Goal: Transaction & Acquisition: Purchase product/service

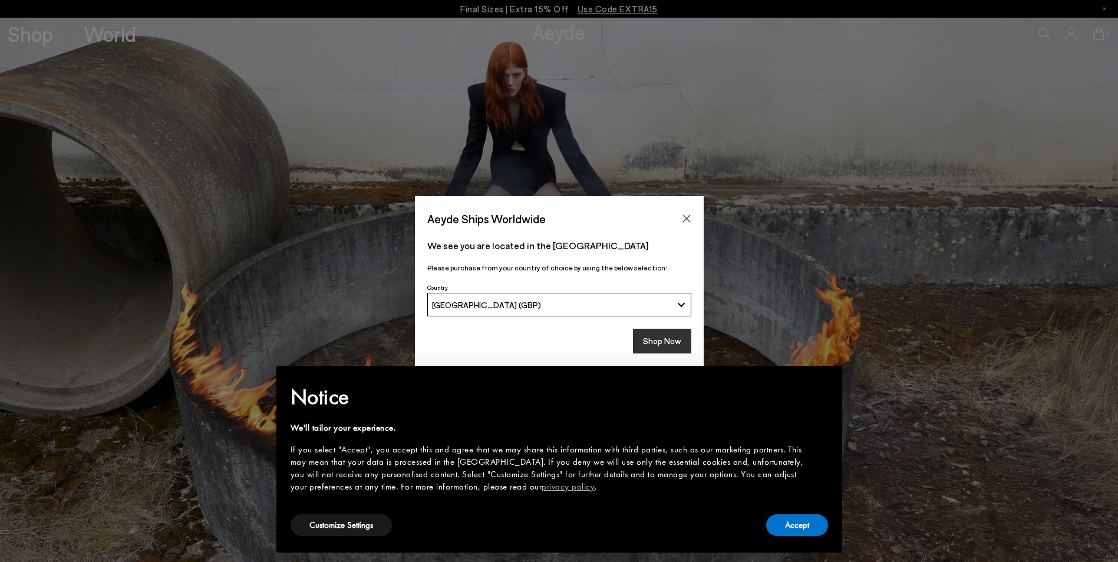
click at [662, 342] on button "Shop Now" at bounding box center [662, 341] width 58 height 25
click at [801, 523] on button "Accept" at bounding box center [797, 525] width 62 height 22
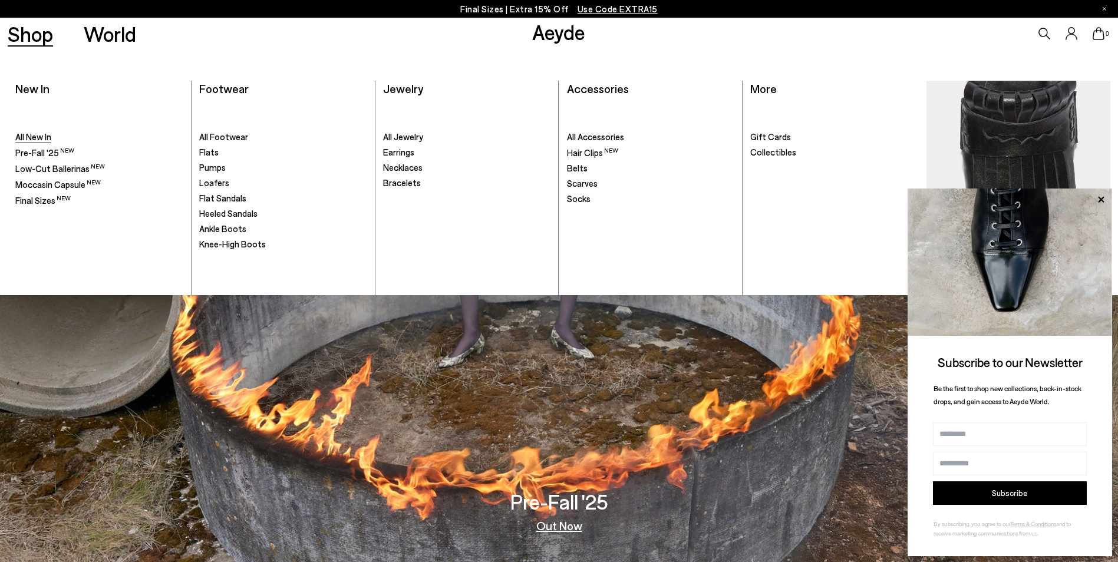
click at [34, 137] on span "All New In" at bounding box center [33, 136] width 36 height 11
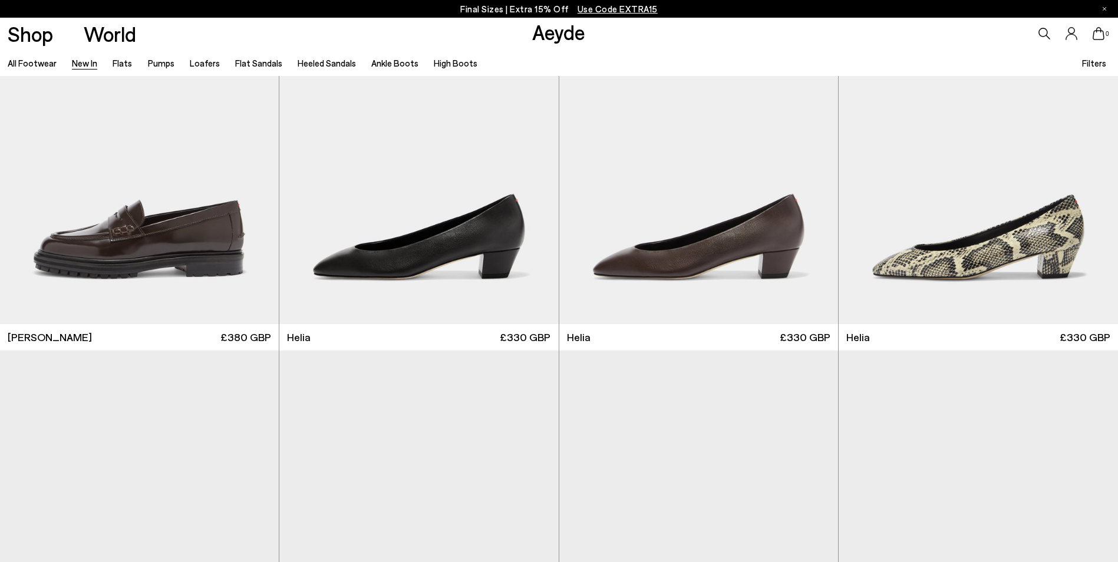
scroll to position [1238, 0]
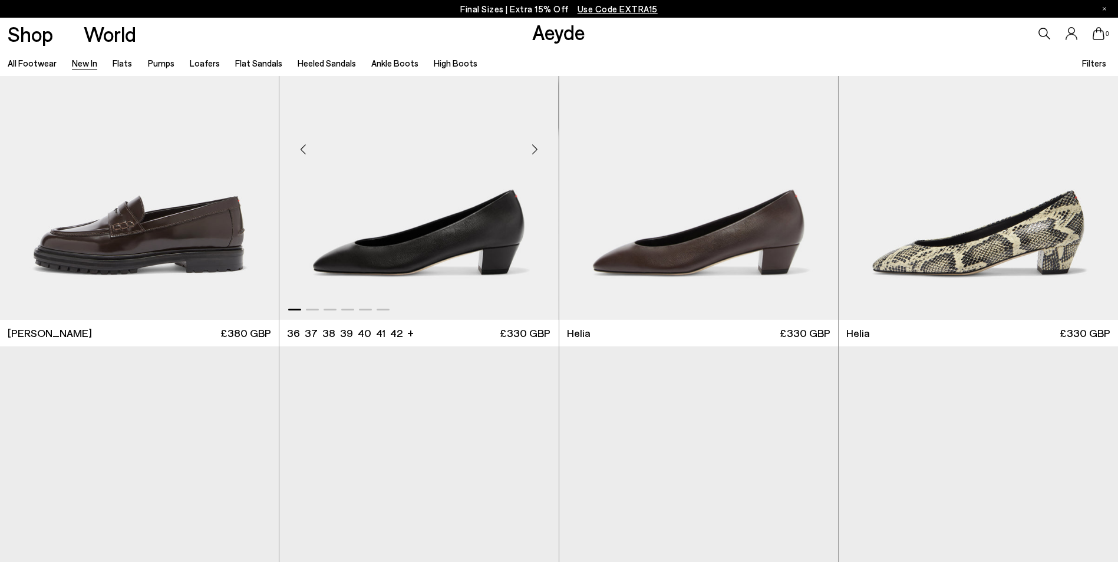
click at [408, 239] on img "1 / 6" at bounding box center [418, 144] width 279 height 351
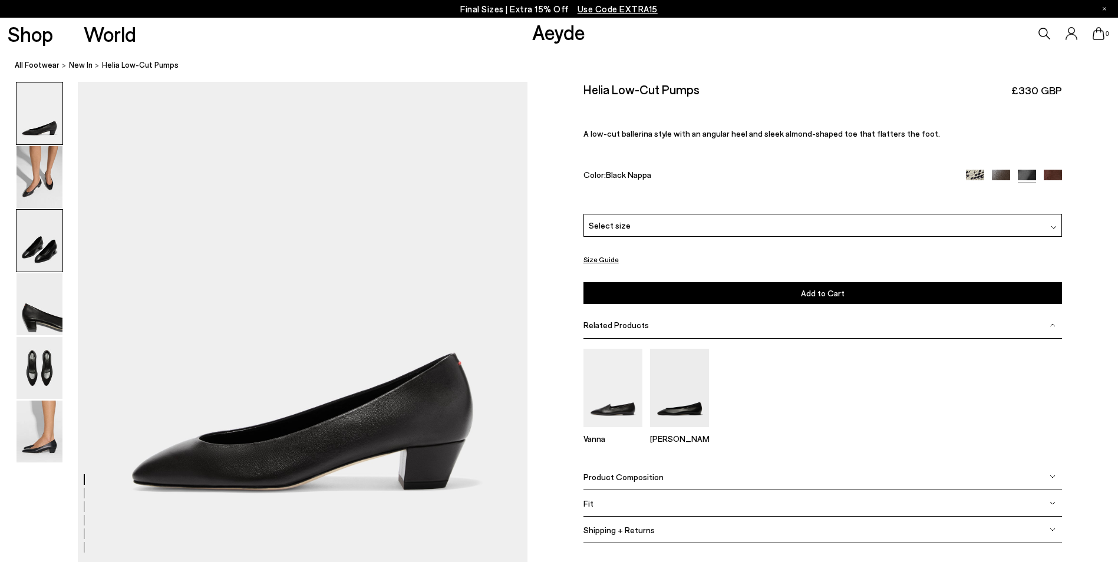
click at [44, 253] on img at bounding box center [40, 241] width 46 height 62
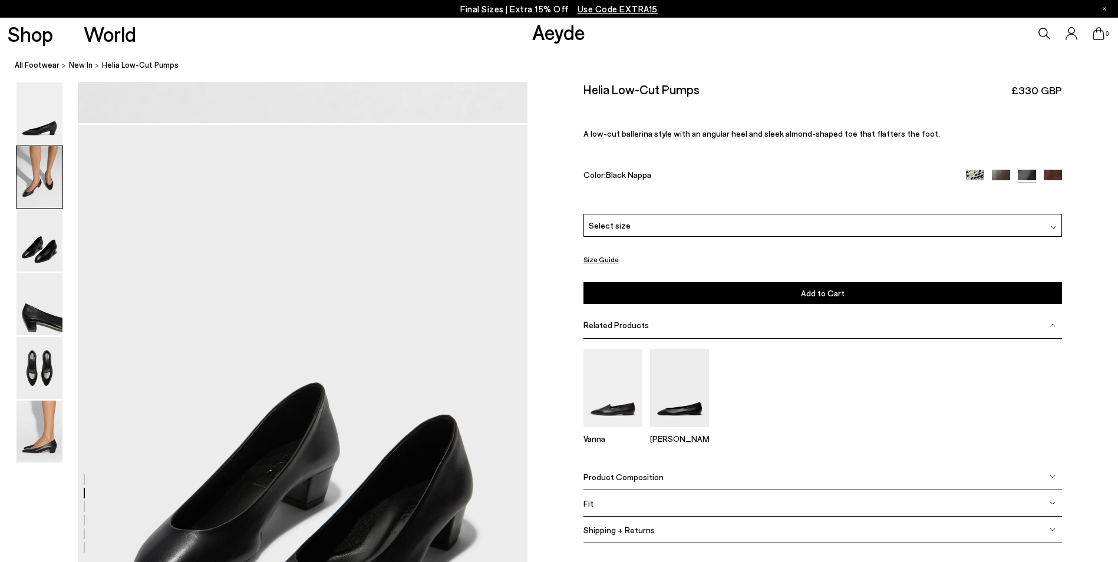
click at [28, 186] on img at bounding box center [40, 177] width 46 height 62
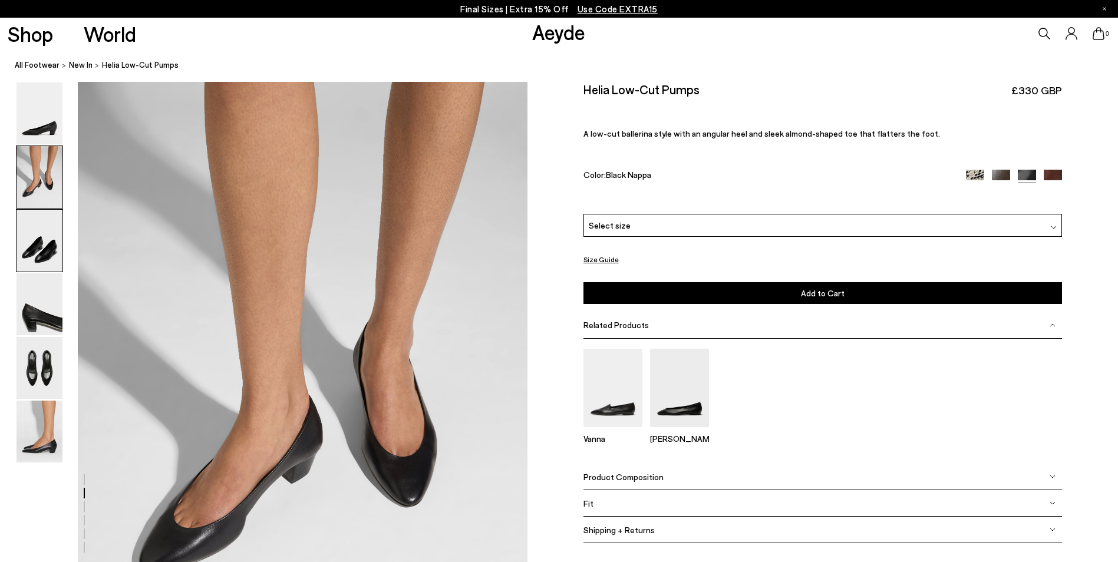
scroll to position [601, 0]
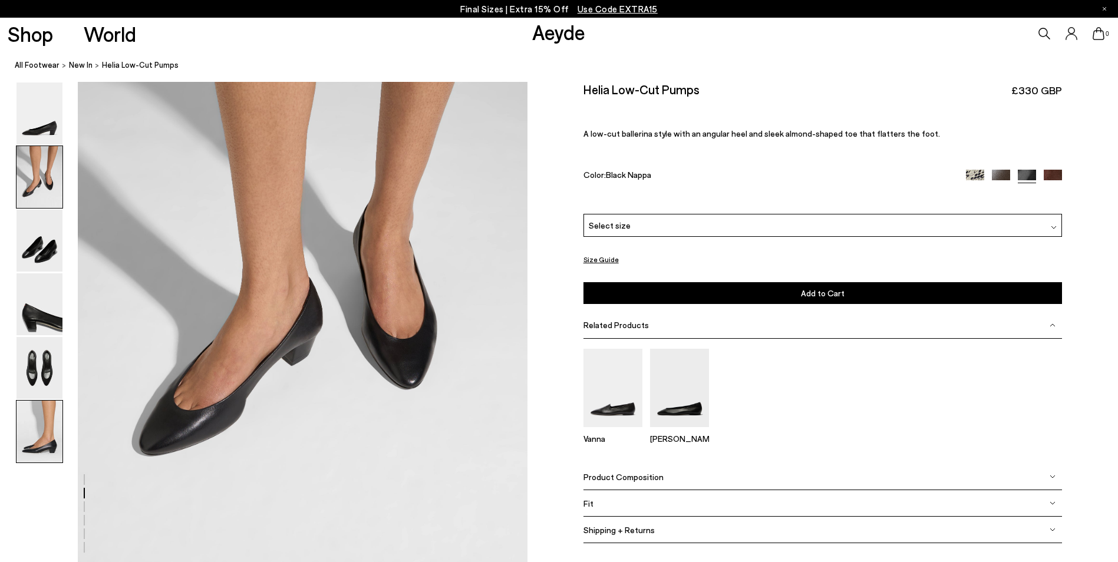
click at [39, 419] on img at bounding box center [40, 432] width 46 height 62
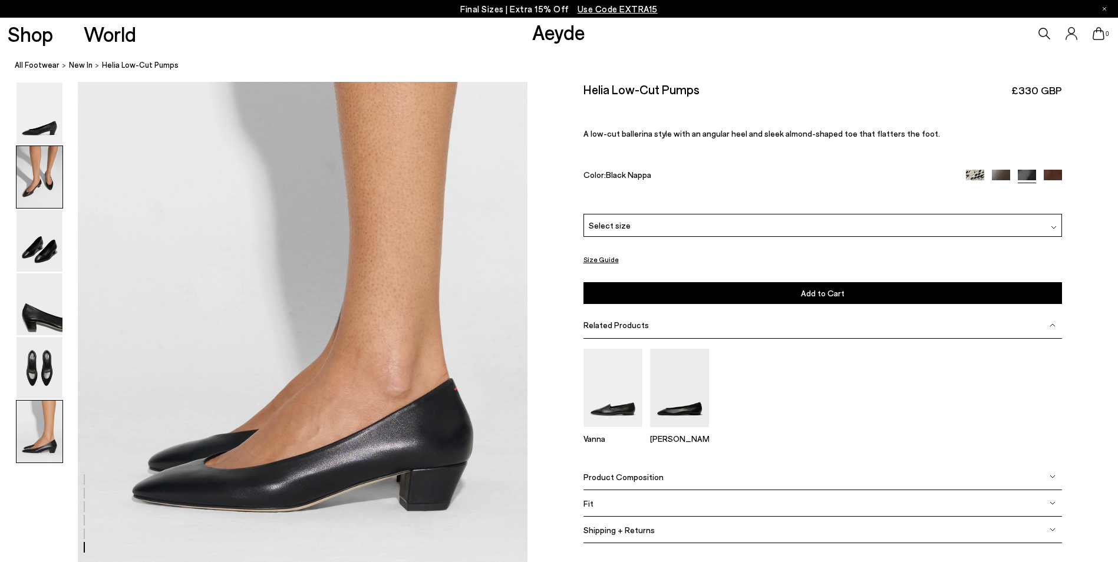
scroll to position [2968, 0]
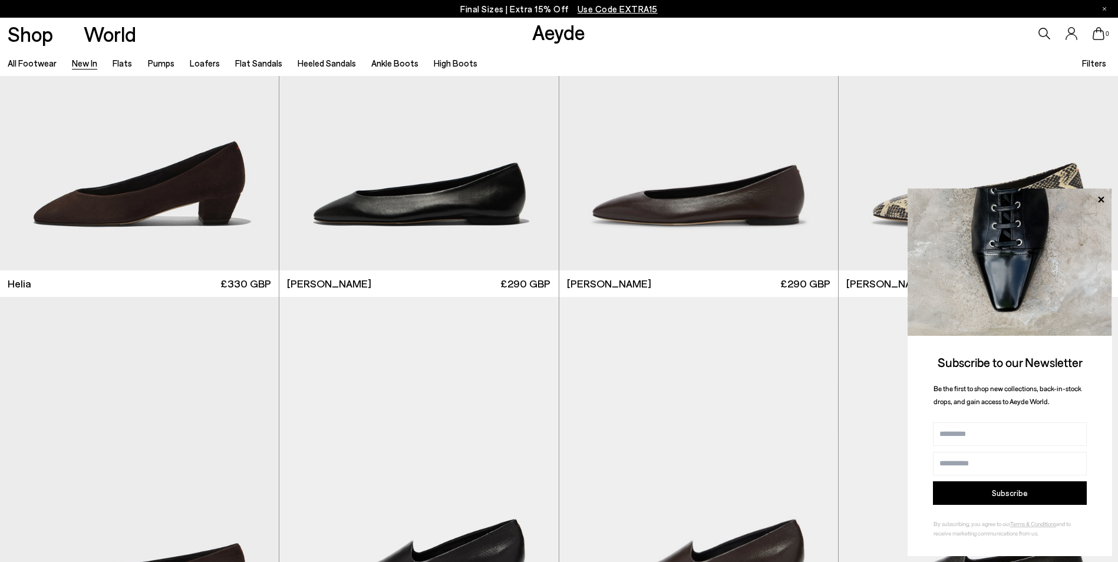
scroll to position [1827, 0]
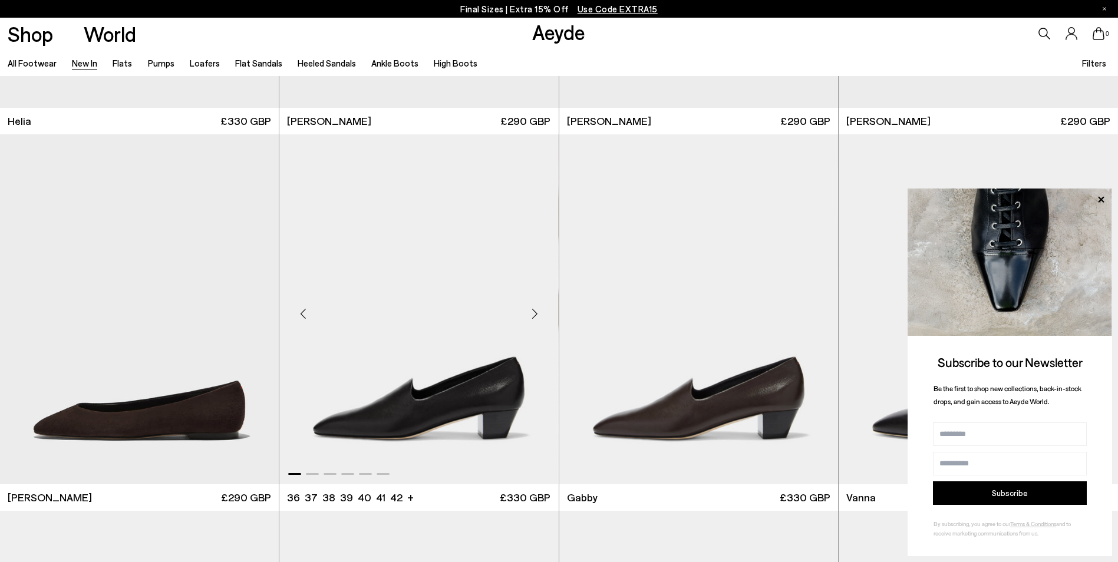
click at [434, 306] on img "1 / 6" at bounding box center [418, 309] width 279 height 351
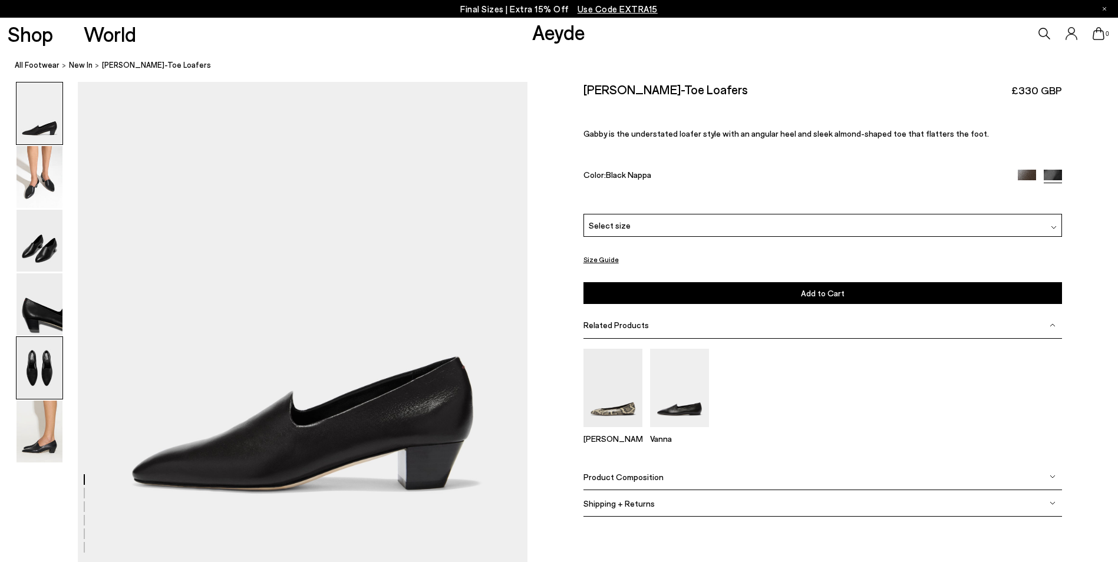
click at [39, 370] on img at bounding box center [40, 368] width 46 height 62
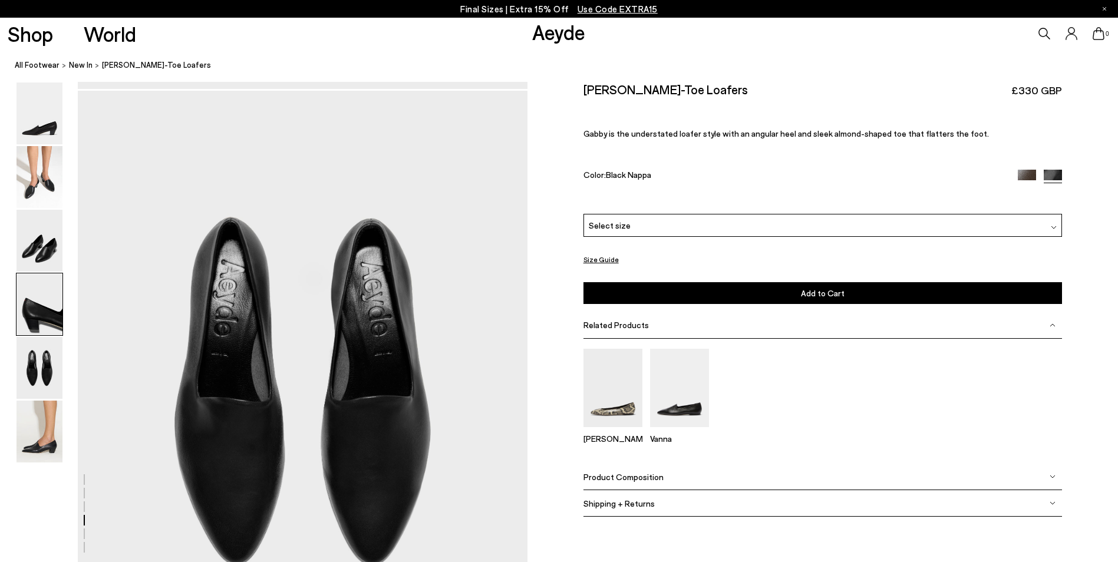
scroll to position [2287, 0]
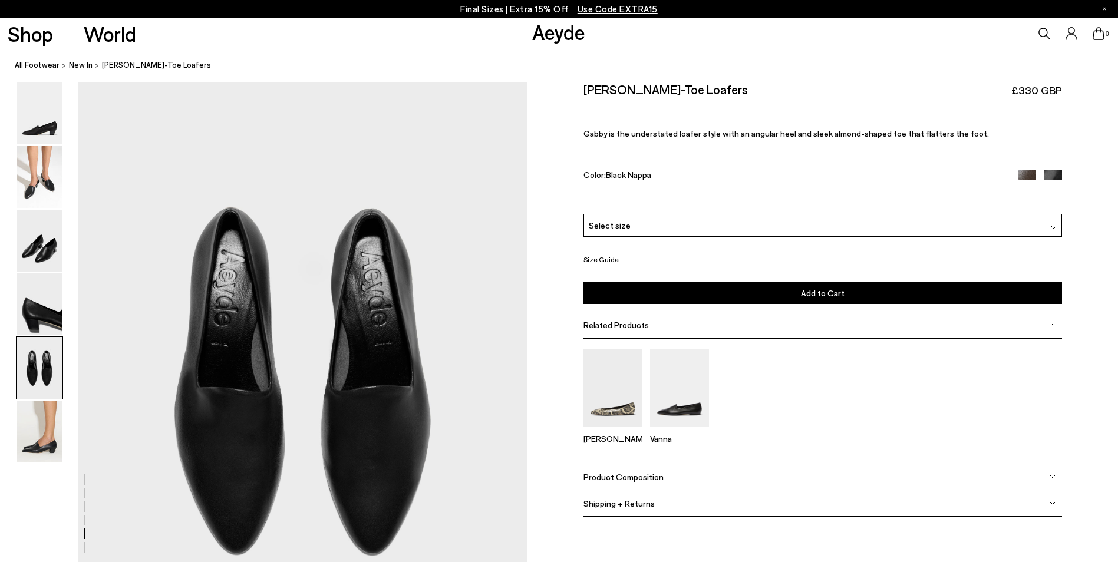
click at [692, 229] on div "Select size" at bounding box center [822, 225] width 479 height 23
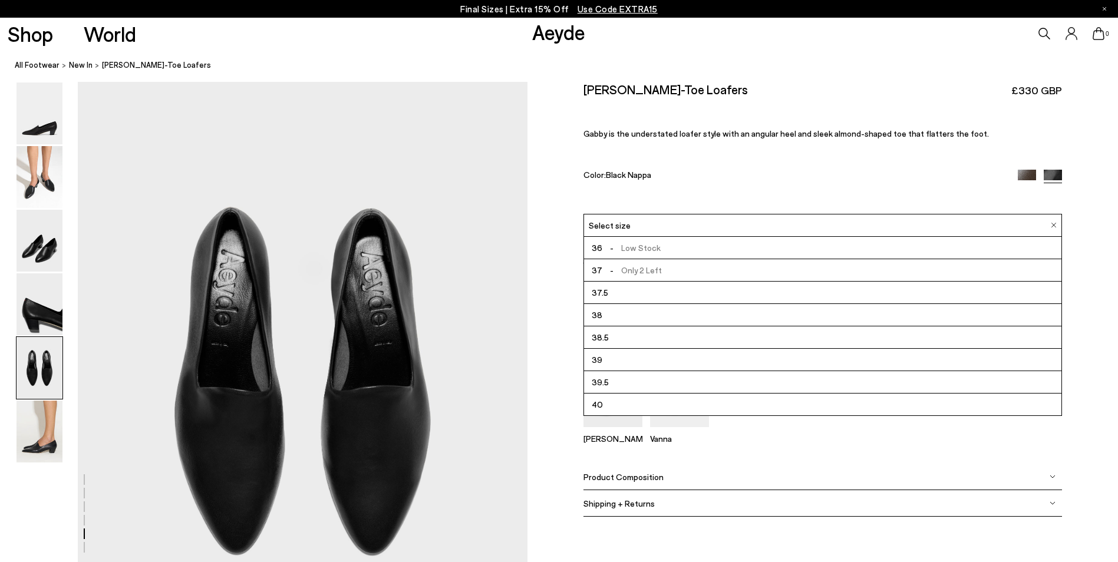
click at [641, 250] on span "- Low Stock" at bounding box center [631, 247] width 58 height 15
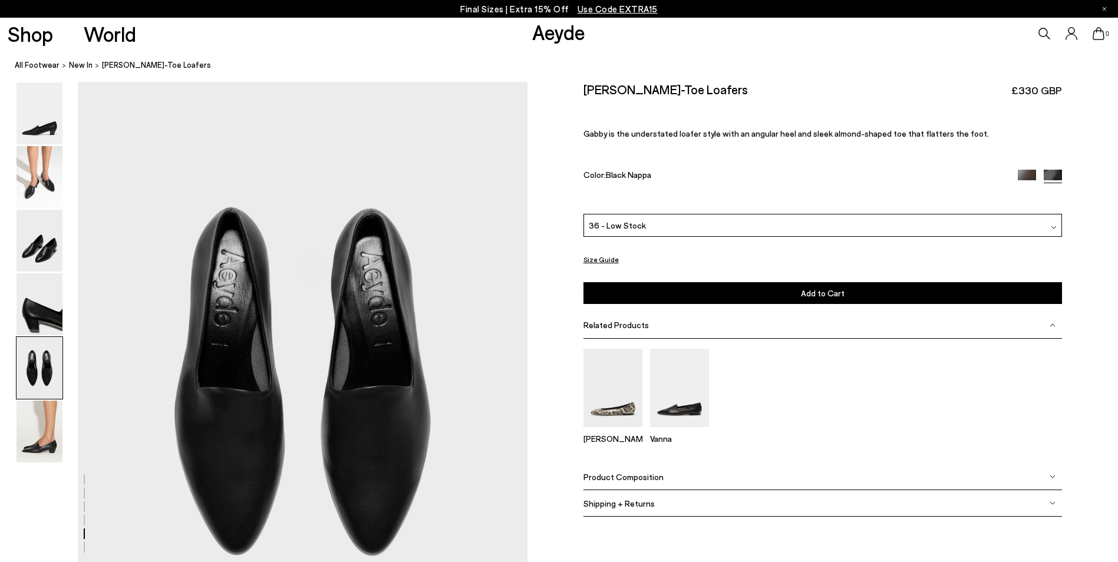
click at [694, 286] on button "Add to Cart Select a Size First" at bounding box center [822, 293] width 479 height 22
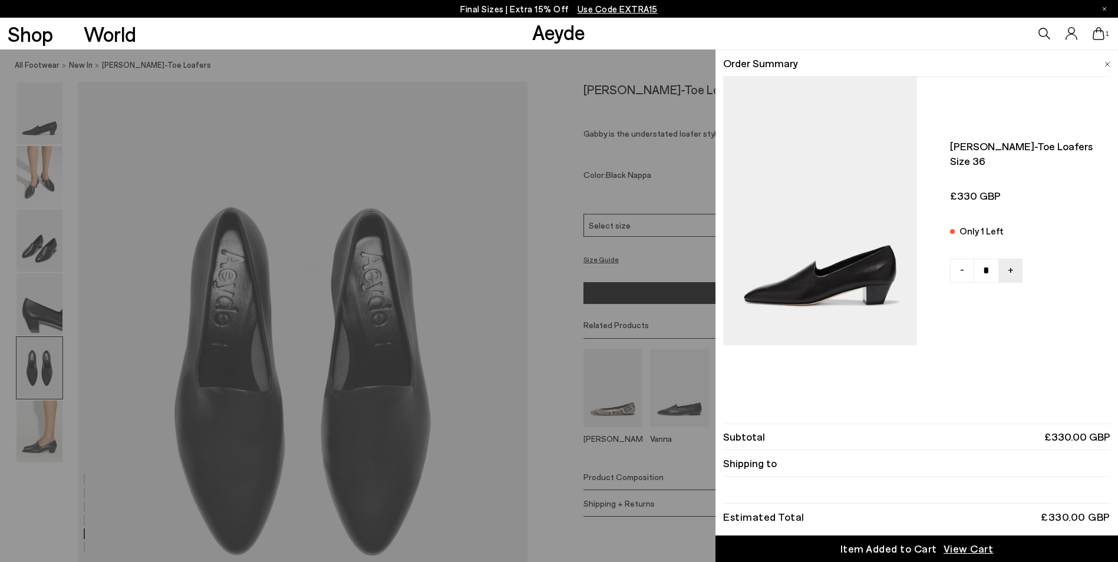
click at [38, 182] on div "Quick Add Color Size View Details Order Summary [PERSON_NAME]-toe loafers Size …" at bounding box center [559, 306] width 1118 height 513
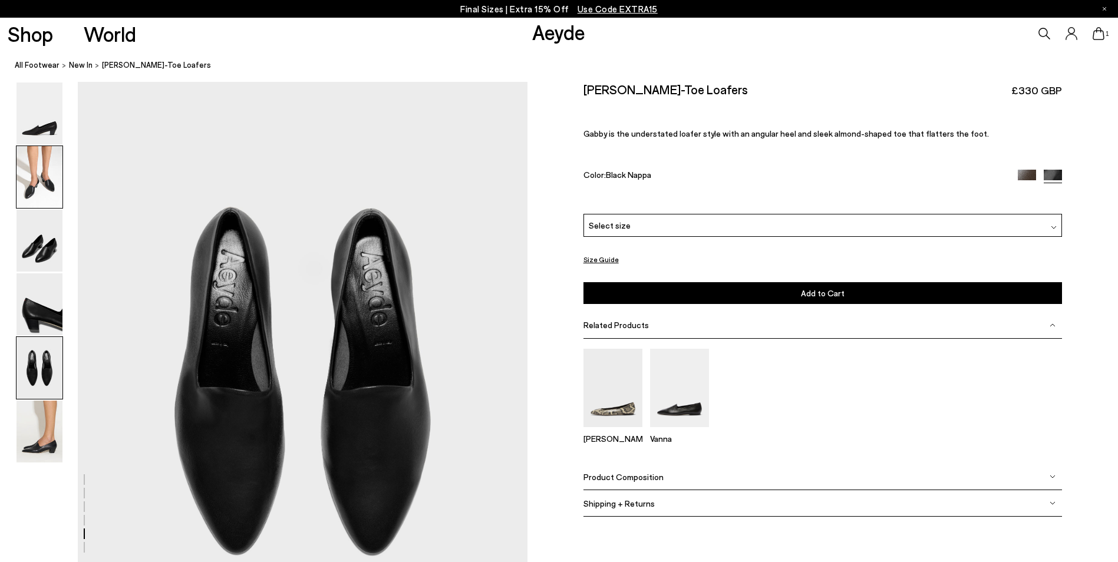
click at [38, 183] on img at bounding box center [40, 177] width 46 height 62
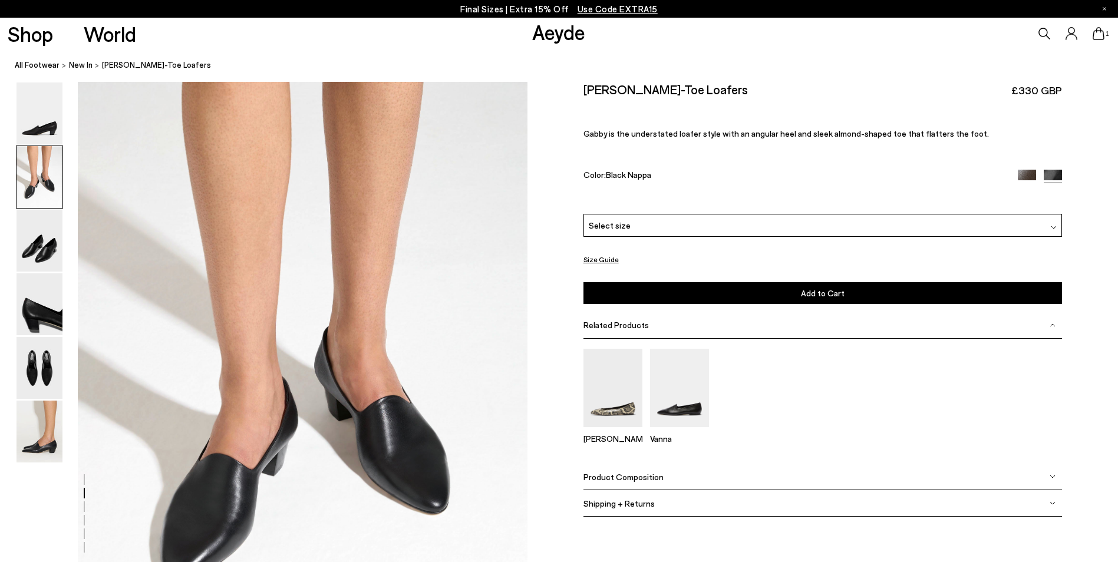
scroll to position [483, 0]
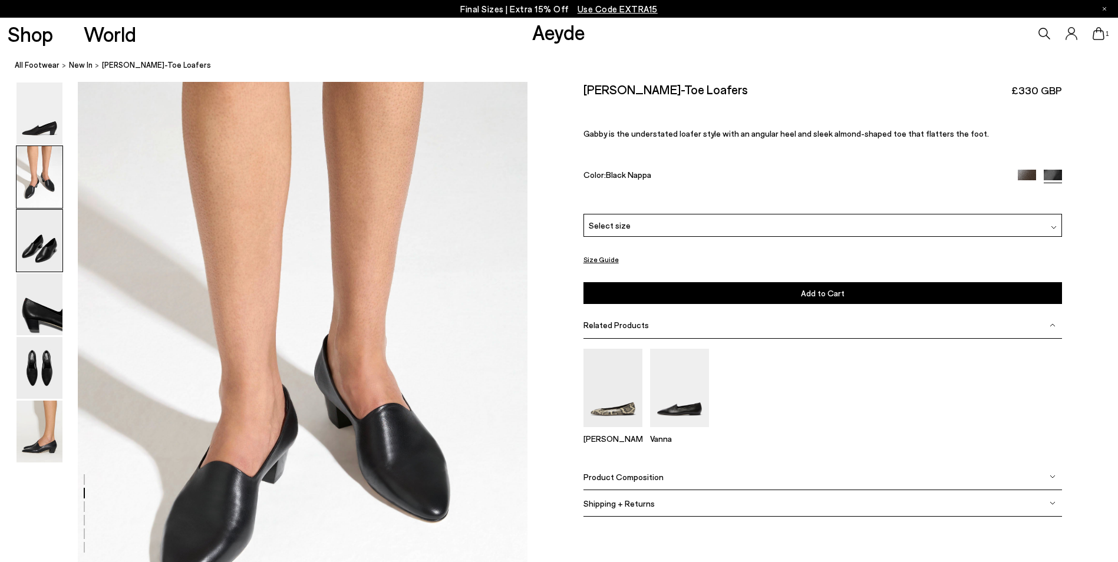
click at [41, 243] on img at bounding box center [40, 241] width 46 height 62
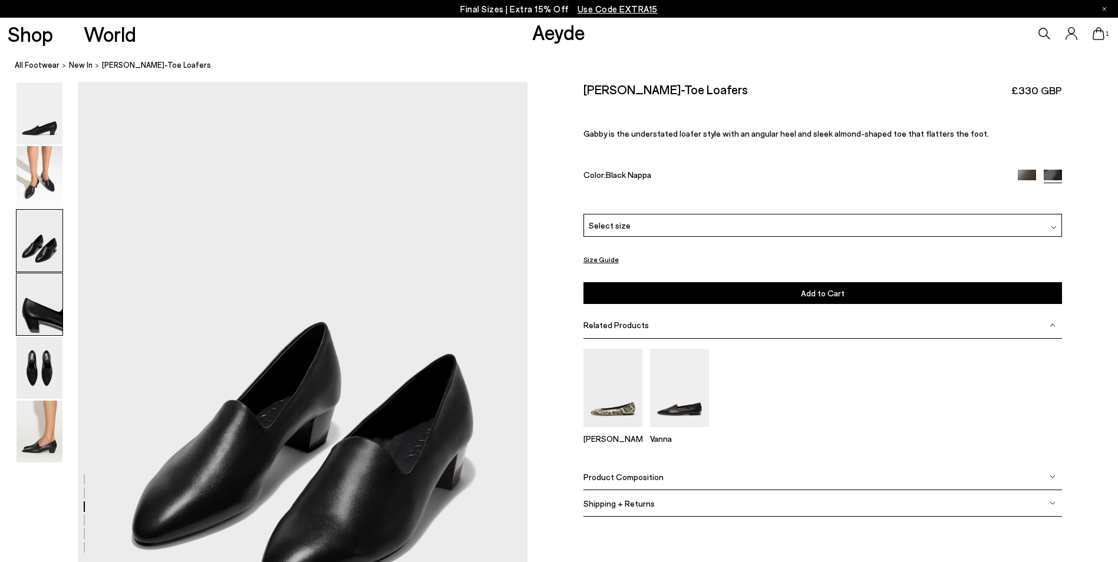
click at [34, 275] on img at bounding box center [40, 304] width 46 height 62
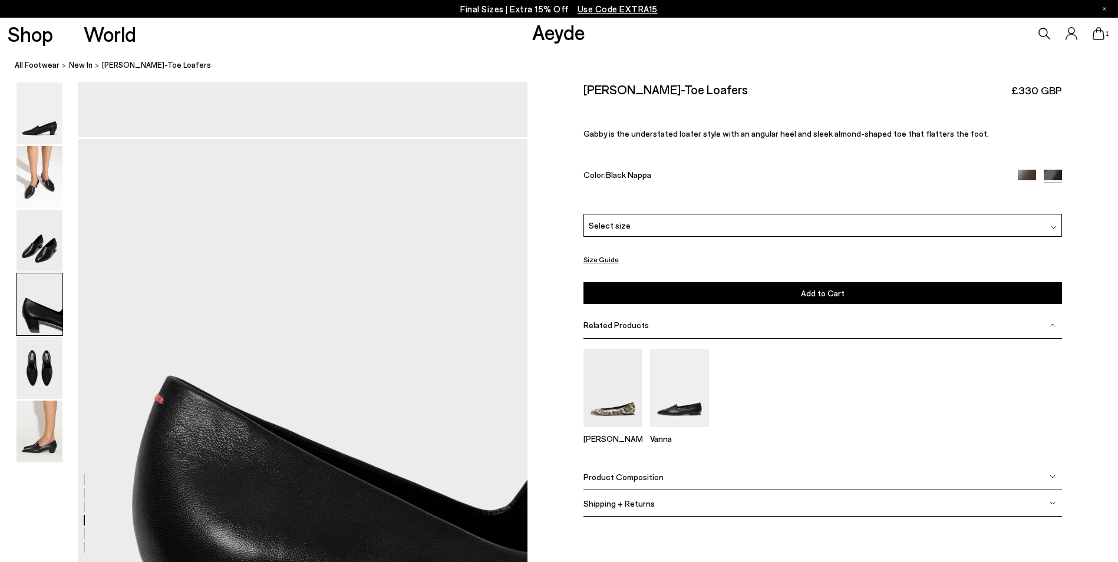
scroll to position [1685, 0]
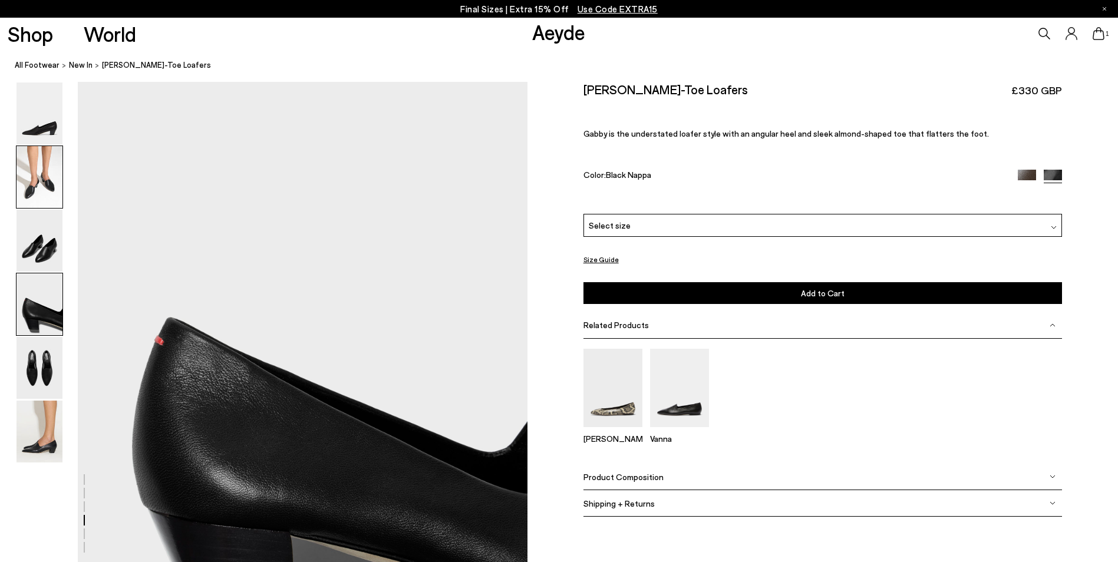
click at [33, 184] on img at bounding box center [40, 177] width 46 height 62
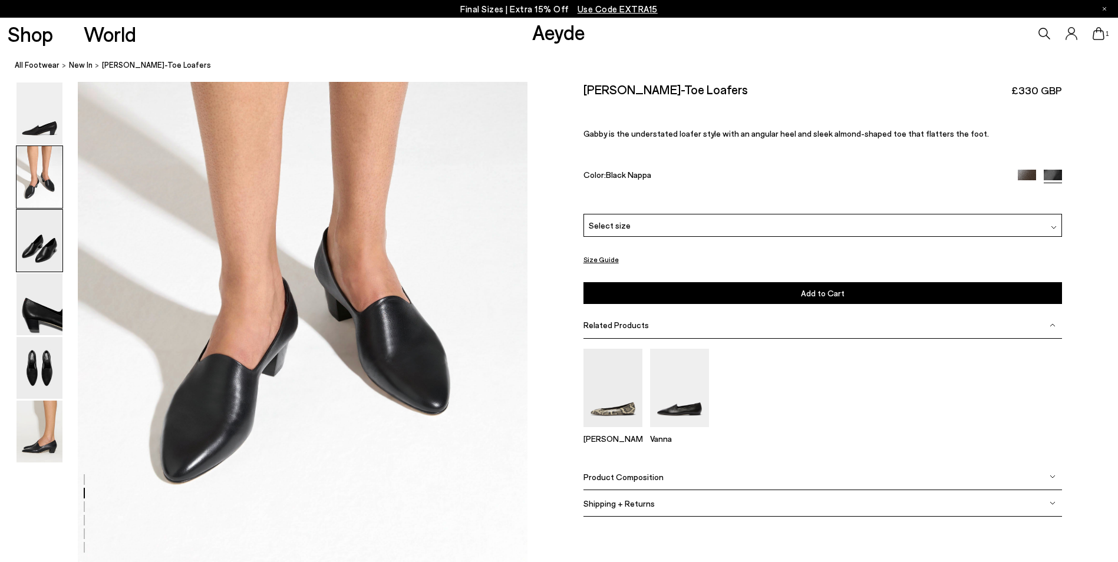
scroll to position [601, 0]
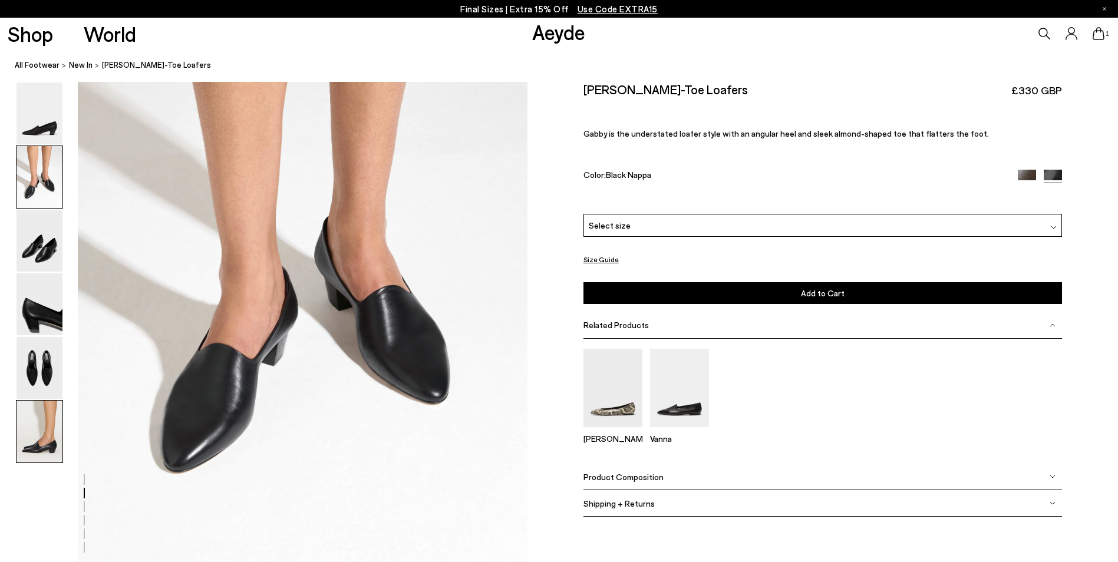
click at [49, 413] on img at bounding box center [40, 432] width 46 height 62
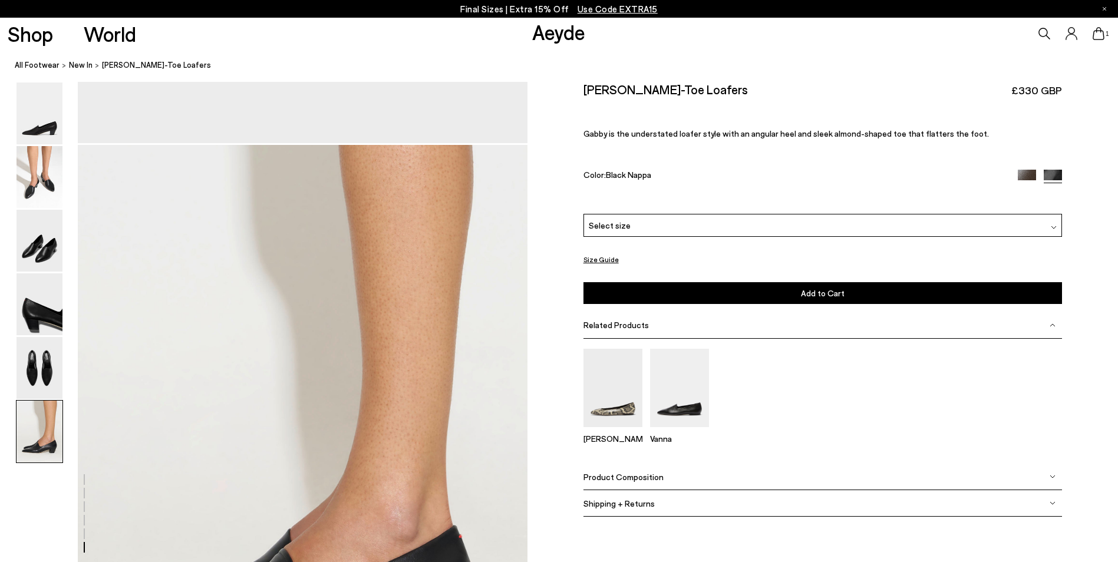
scroll to position [2615, 0]
